Goal: Transaction & Acquisition: Purchase product/service

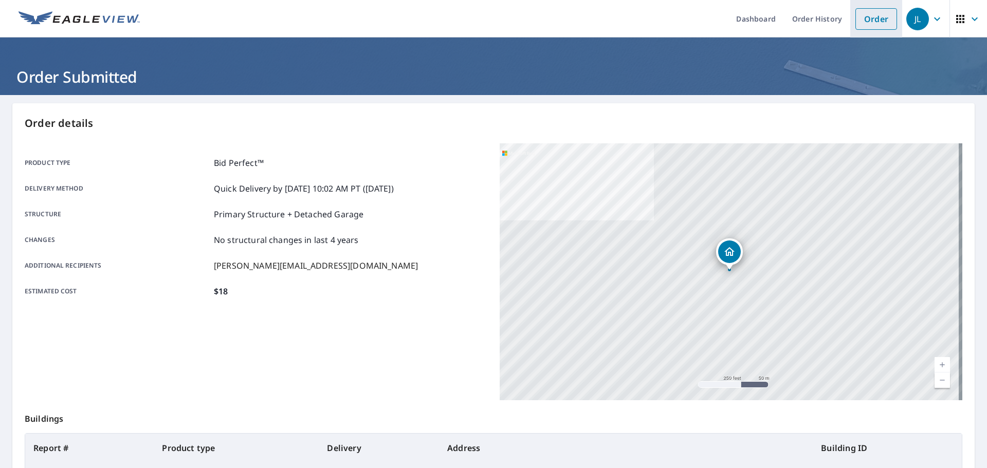
click at [859, 21] on link "Order" at bounding box center [876, 19] width 42 height 22
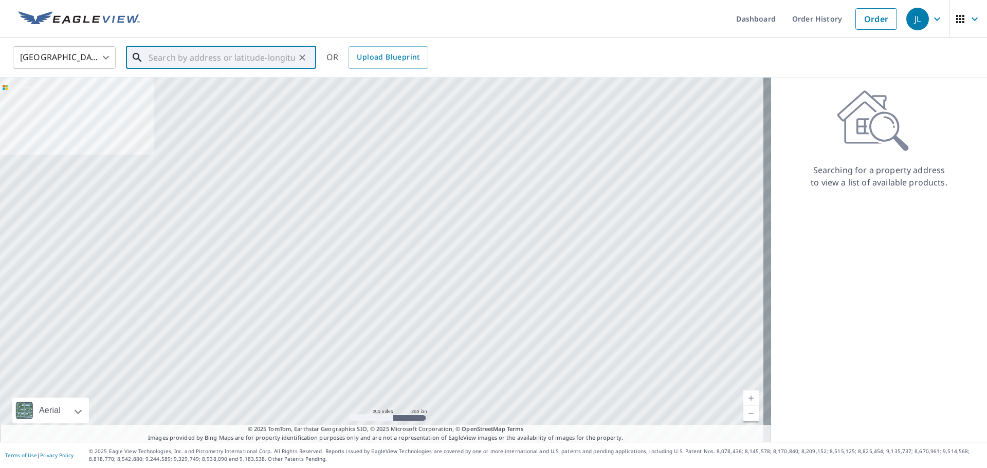
click at [226, 58] on input "text" at bounding box center [222, 57] width 146 height 29
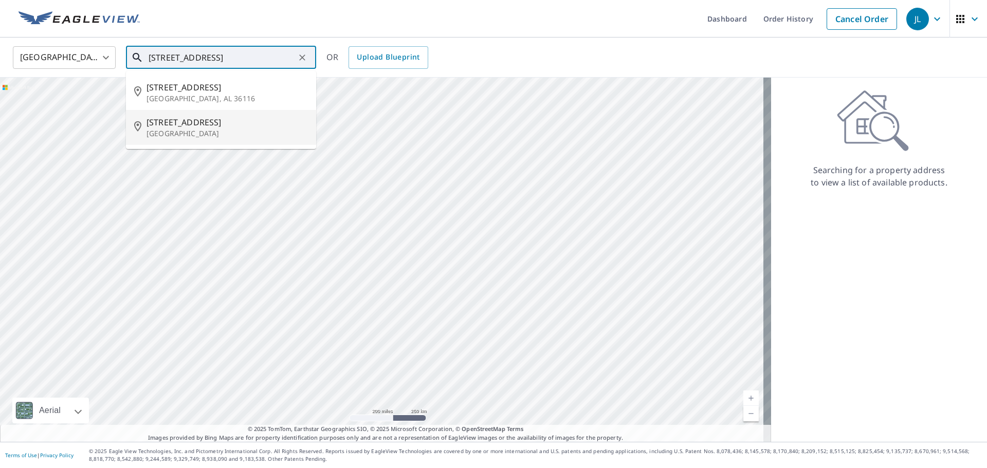
click at [205, 122] on span "[STREET_ADDRESS]" at bounding box center [226, 122] width 161 height 12
type input "[STREET_ADDRESS]"
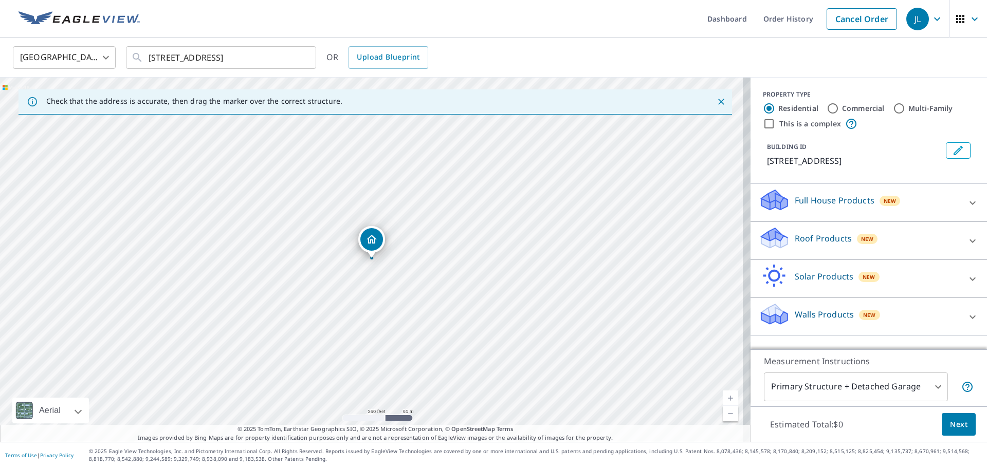
click at [810, 242] on p "Roof Products" at bounding box center [823, 238] width 57 height 12
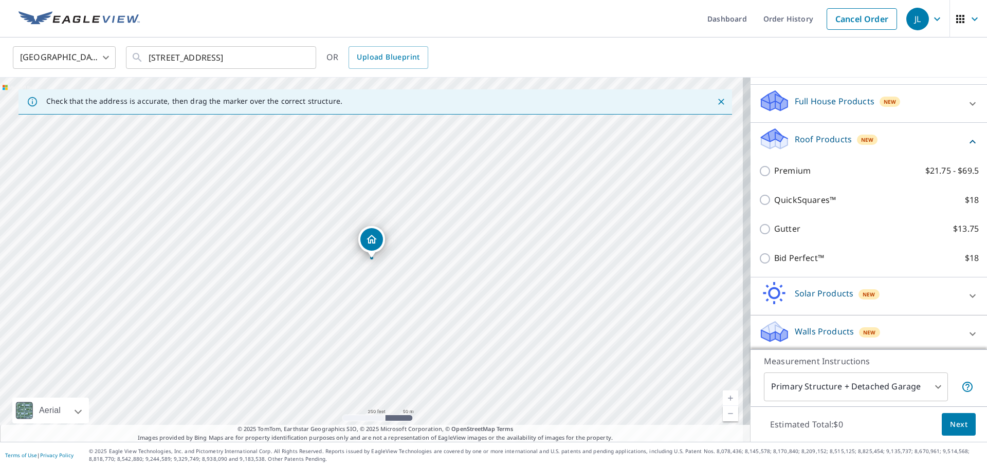
scroll to position [103, 0]
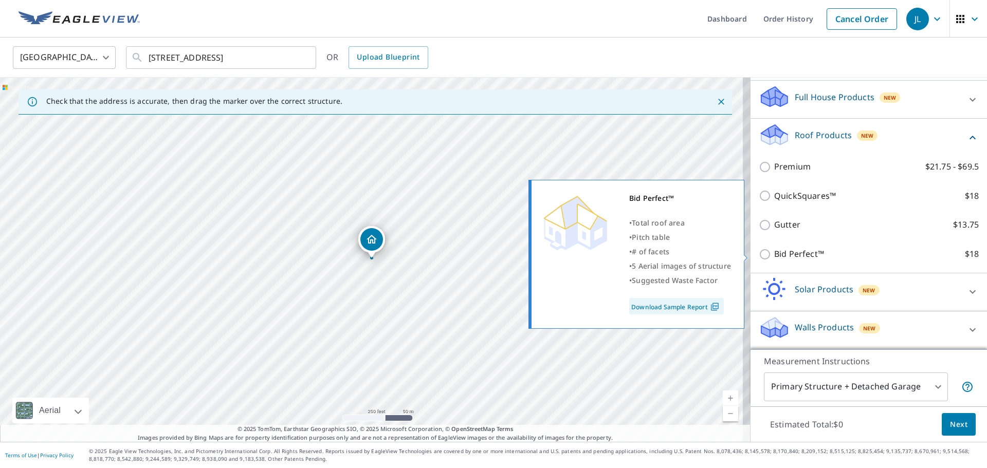
click at [759, 256] on input "Bid Perfect™ $18" at bounding box center [766, 254] width 15 height 12
checkbox input "true"
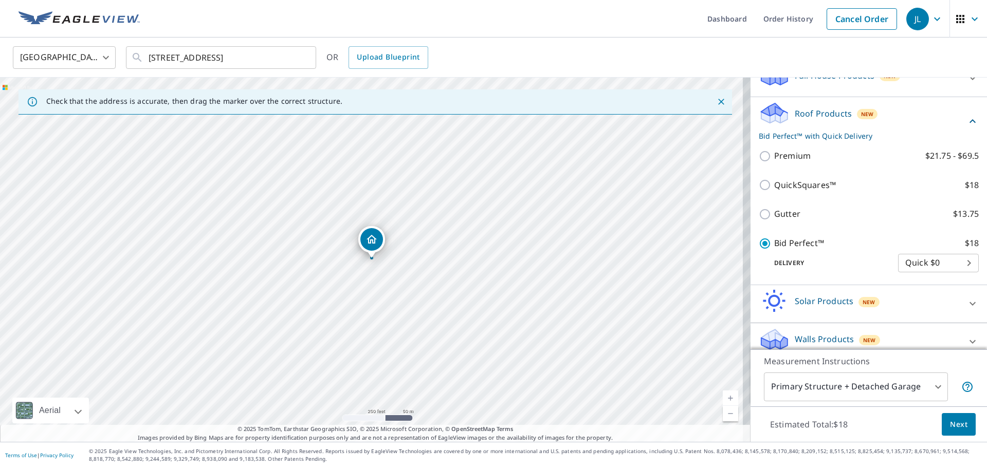
scroll to position [137, 0]
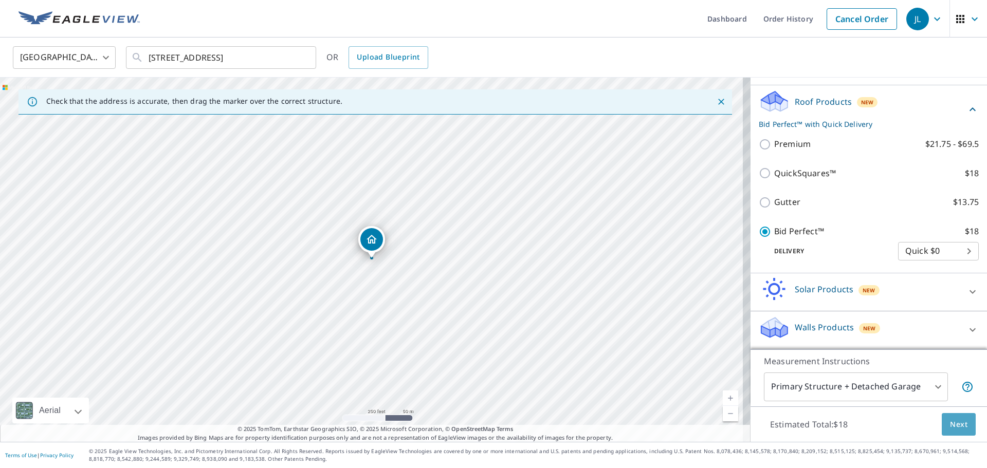
click at [958, 423] on span "Next" at bounding box center [958, 424] width 17 height 13
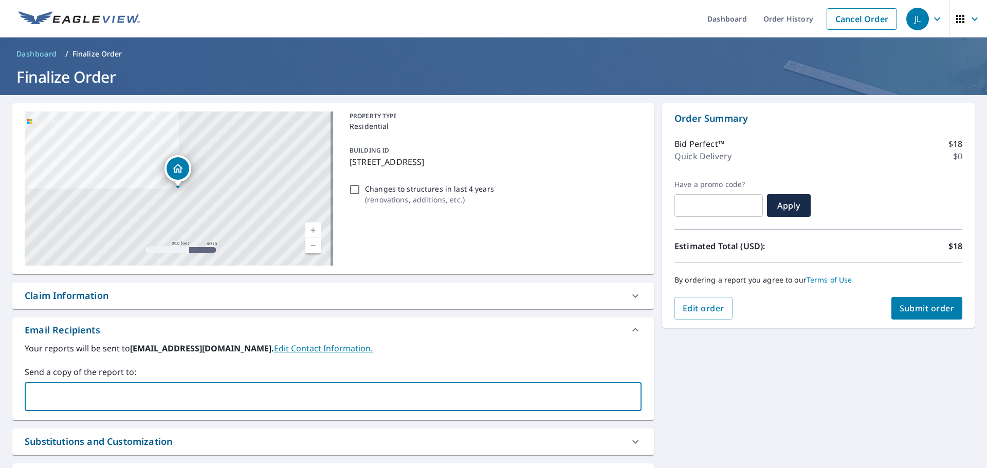
click at [42, 393] on input "text" at bounding box center [325, 397] width 592 height 20
type input "[PERSON_NAME][EMAIL_ADDRESS][DOMAIN_NAME]"
click at [216, 400] on input "text" at bounding box center [418, 397] width 405 height 20
type input "[EMAIL_ADDRESS][DOMAIN_NAME]"
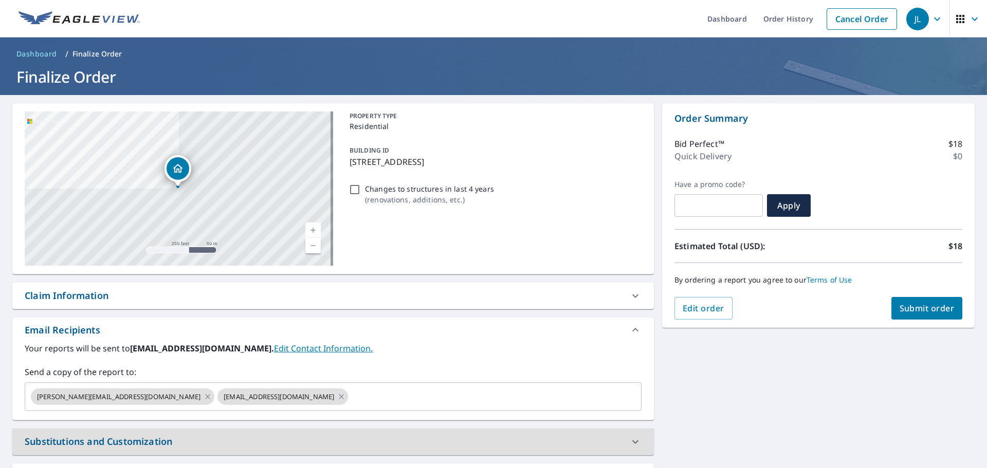
click at [926, 304] on span "Submit order" at bounding box center [926, 308] width 55 height 11
